Goal: Obtain resource: Download file/media

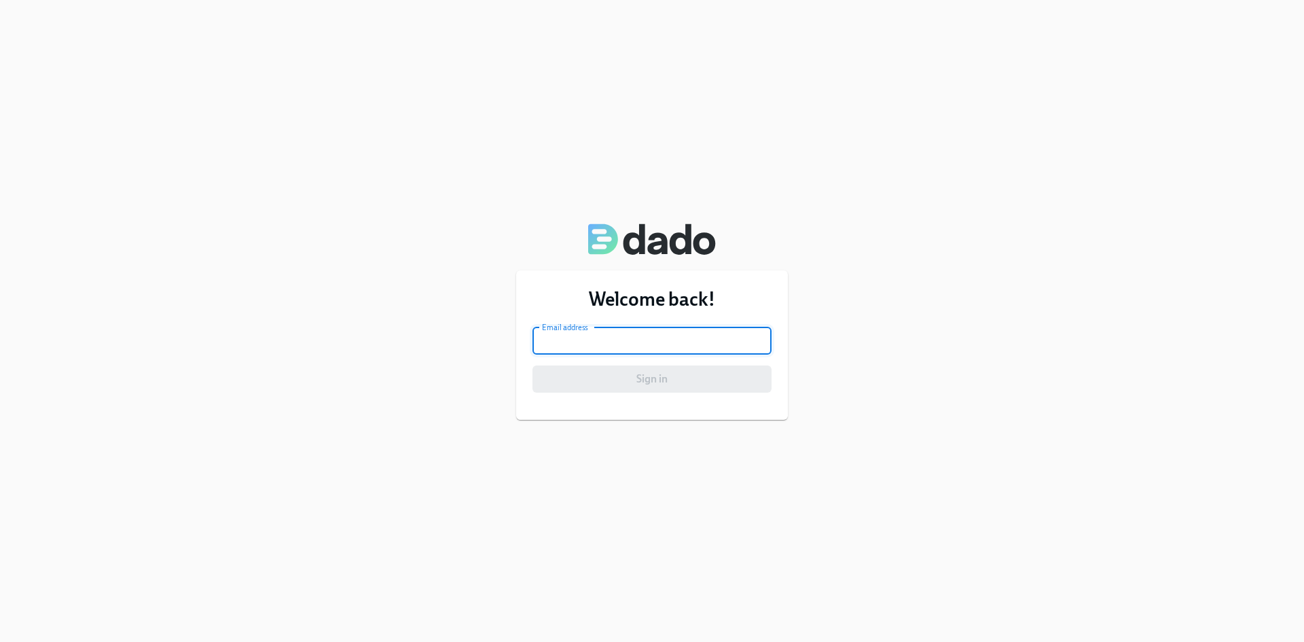
click at [571, 331] on input "email" at bounding box center [651, 340] width 239 height 27
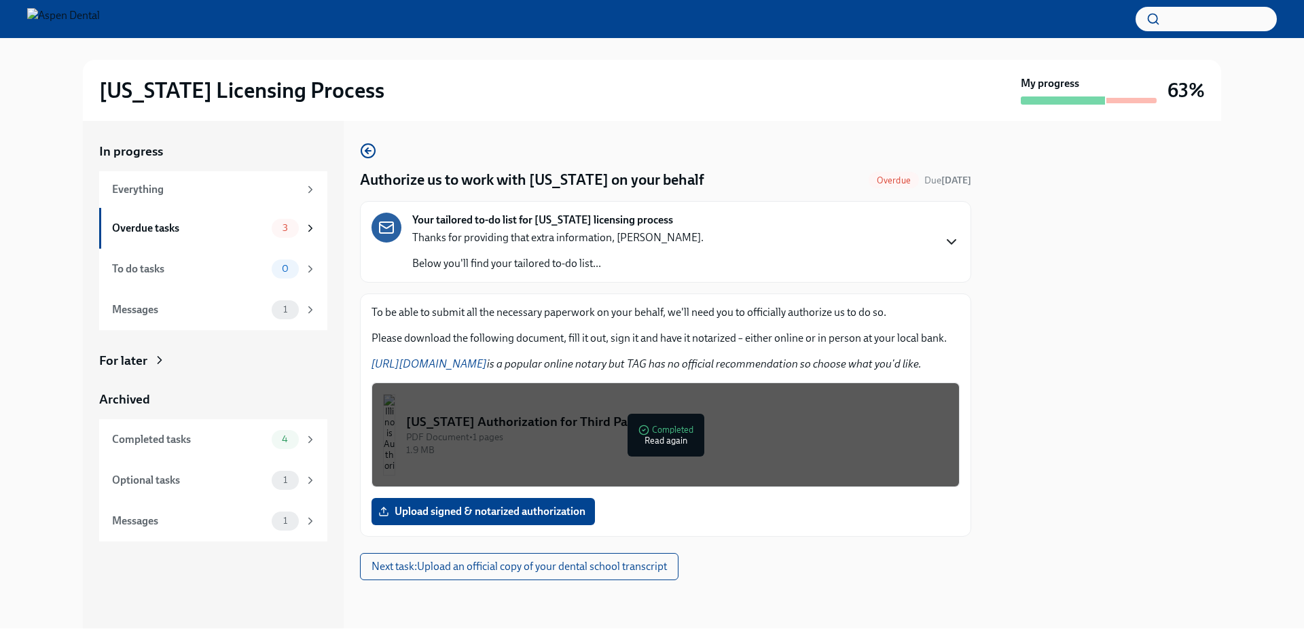
click at [944, 238] on icon "button" at bounding box center [951, 242] width 16 height 16
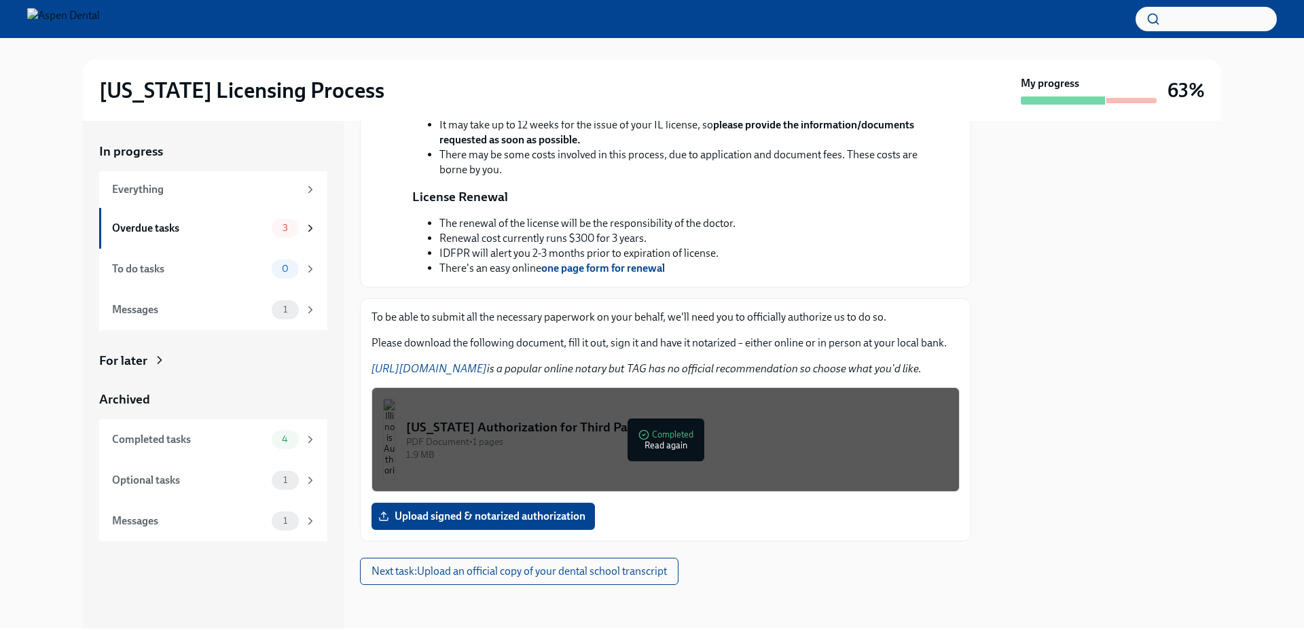
scroll to position [502, 0]
click at [558, 509] on span "Upload signed & notarized authorization" at bounding box center [483, 516] width 204 height 14
click at [0, 0] on input "Upload signed & notarized authorization" at bounding box center [0, 0] width 0 height 0
click at [656, 431] on div "Illinois Authorization for Third Party Contact" at bounding box center [677, 427] width 542 height 18
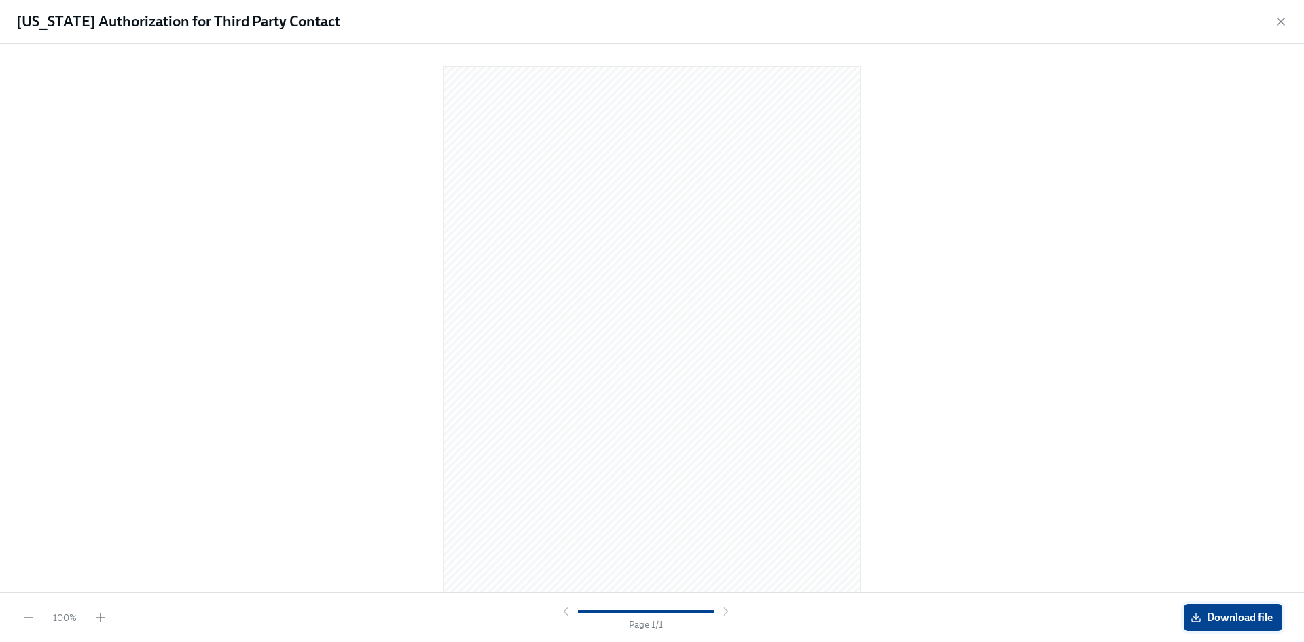
click at [1243, 621] on span "Download file" at bounding box center [1232, 617] width 79 height 14
